Goal: Find contact information: Find contact information

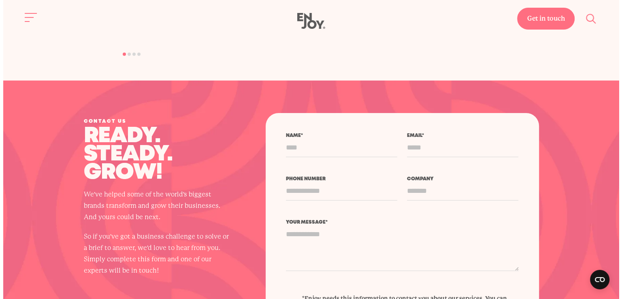
scroll to position [2581, 0]
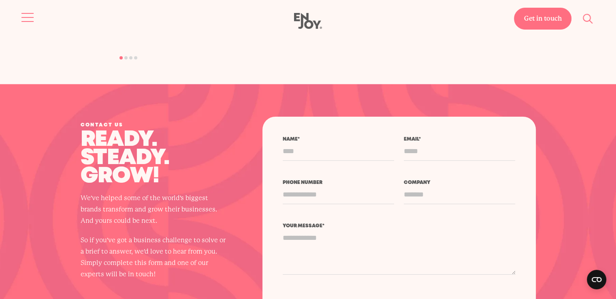
click at [24, 24] on button "Site navigation" at bounding box center [27, 17] width 17 height 17
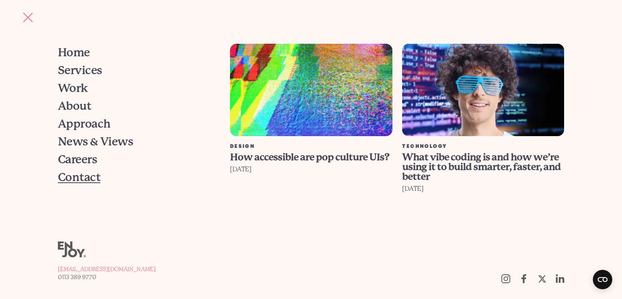
click at [82, 181] on span "Contact" at bounding box center [79, 177] width 43 height 11
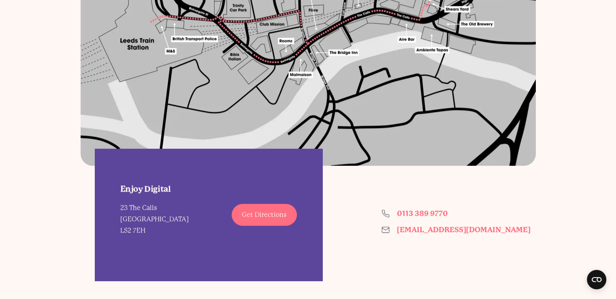
scroll to position [770, 0]
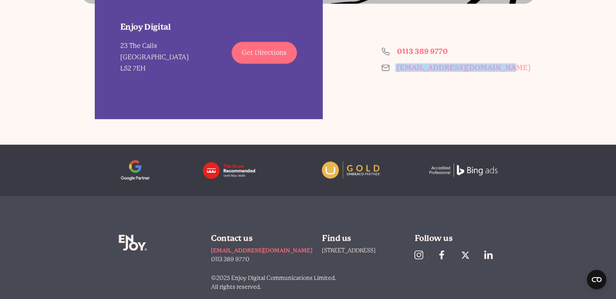
drag, startPoint x: 502, startPoint y: 73, endPoint x: 392, endPoint y: 71, distance: 110.3
click at [392, 71] on div "Enjoy Digital 23 The Calls Leeds LS2 7EH Get Directions 0113 389 9770 hello@enj…" at bounding box center [309, 61] width 456 height 115
copy link "[EMAIL_ADDRESS][DOMAIN_NAME]"
